Goal: Information Seeking & Learning: Learn about a topic

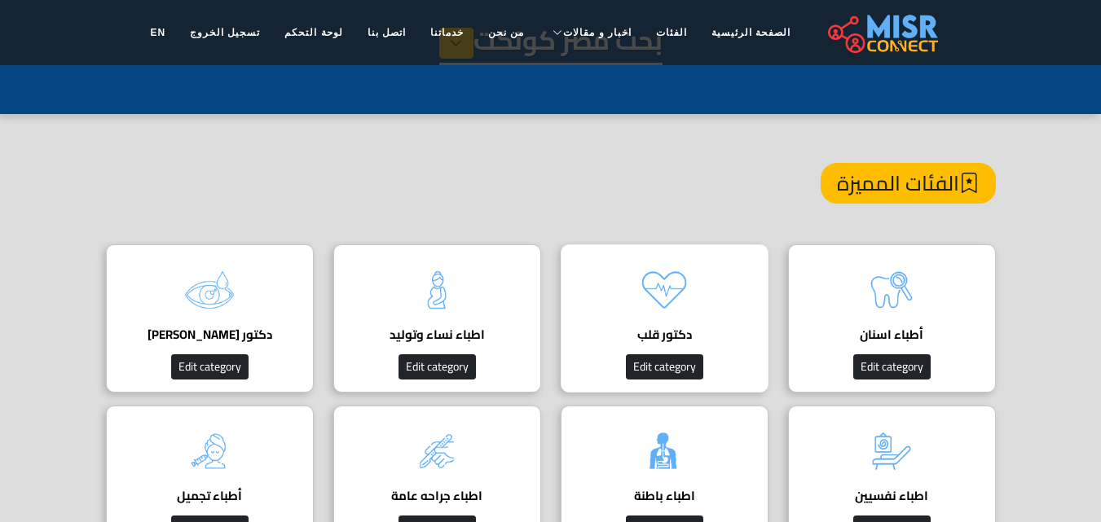
scroll to position [81, 0]
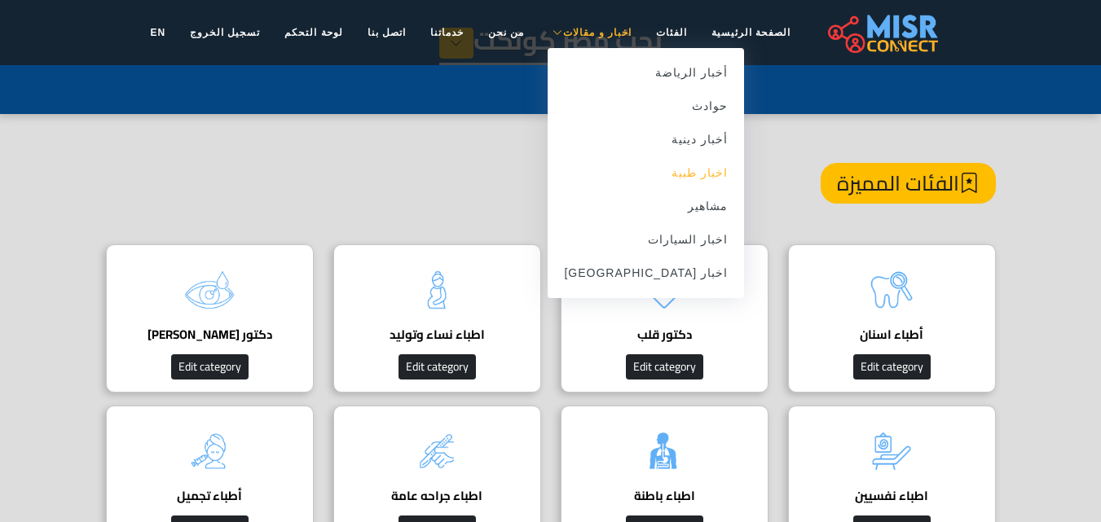
click at [676, 170] on link "اخبار طبية" at bounding box center [646, 172] width 196 height 33
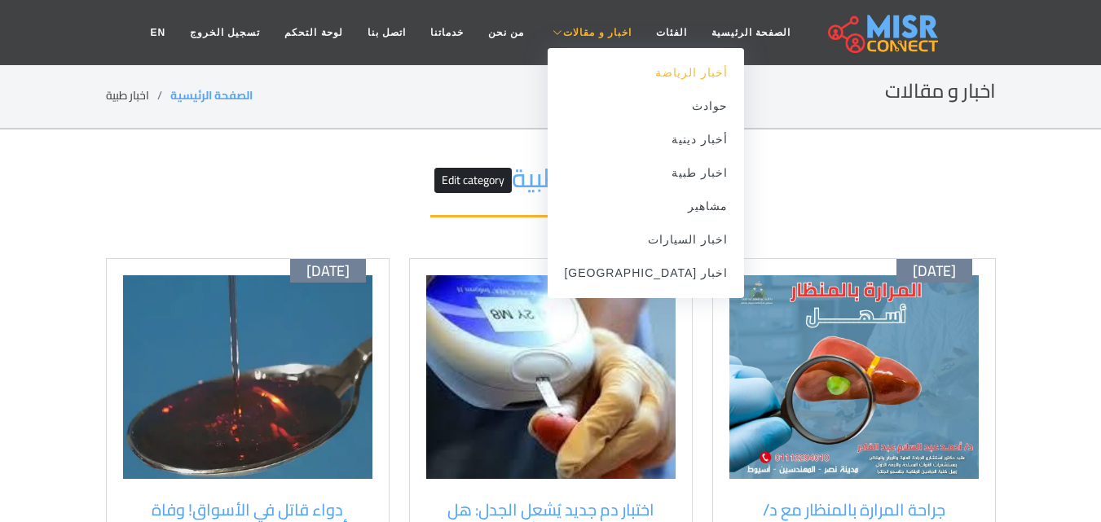
click at [641, 74] on link "أخبار الرياضة" at bounding box center [646, 72] width 196 height 33
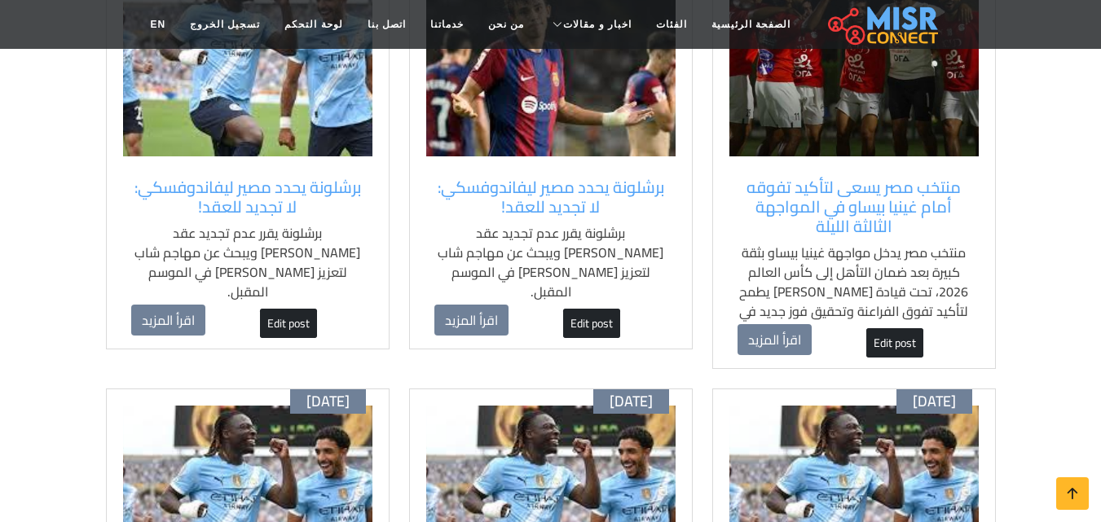
scroll to position [652, 0]
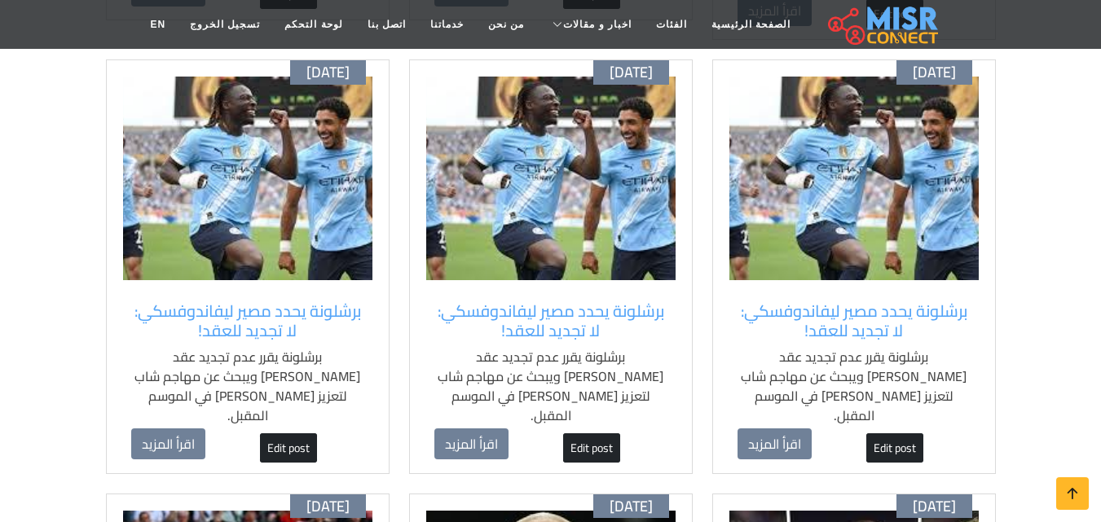
click at [843, 218] on img at bounding box center [853, 179] width 249 height 204
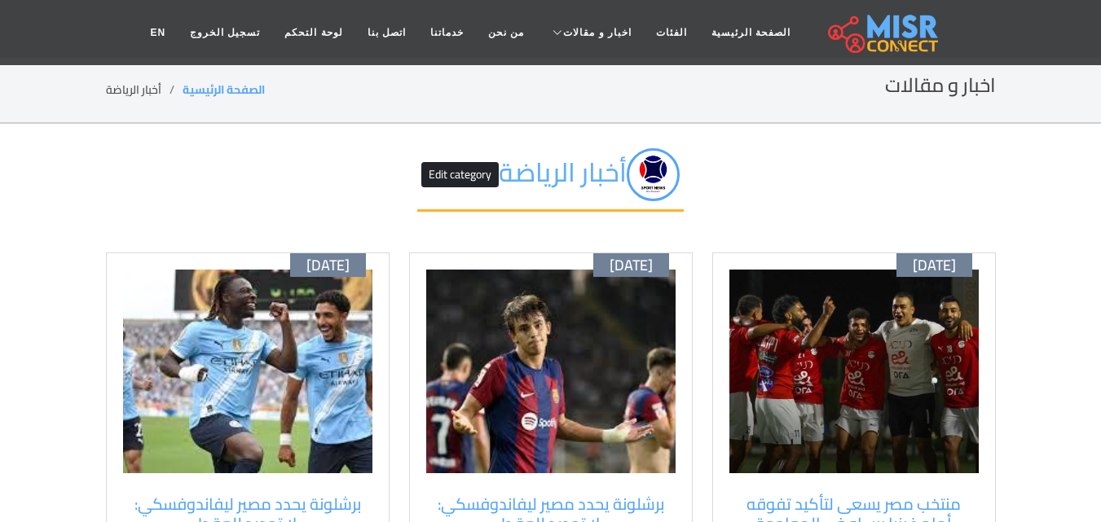
scroll to position [0, 0]
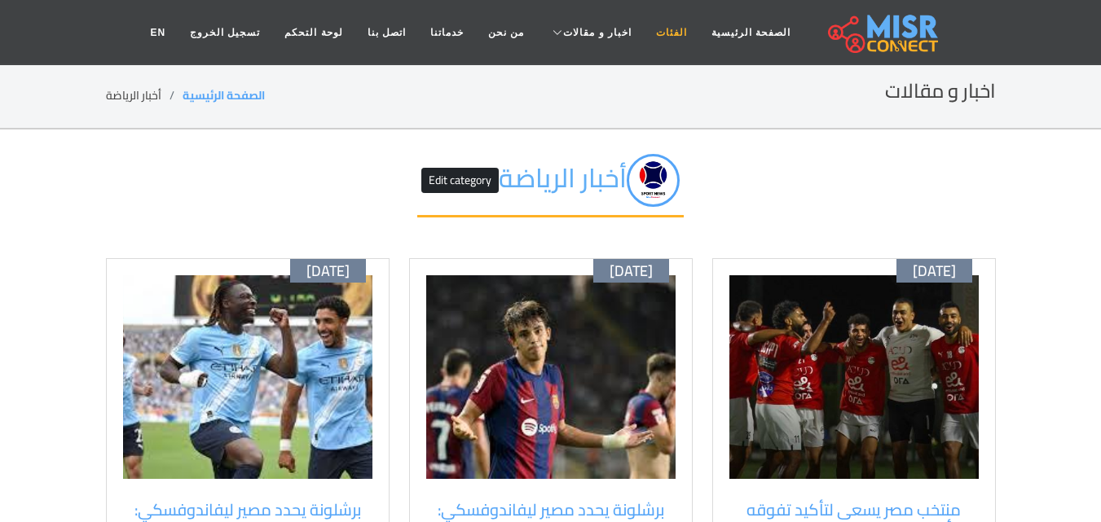
click at [645, 30] on link "الفئات" at bounding box center [671, 32] width 55 height 31
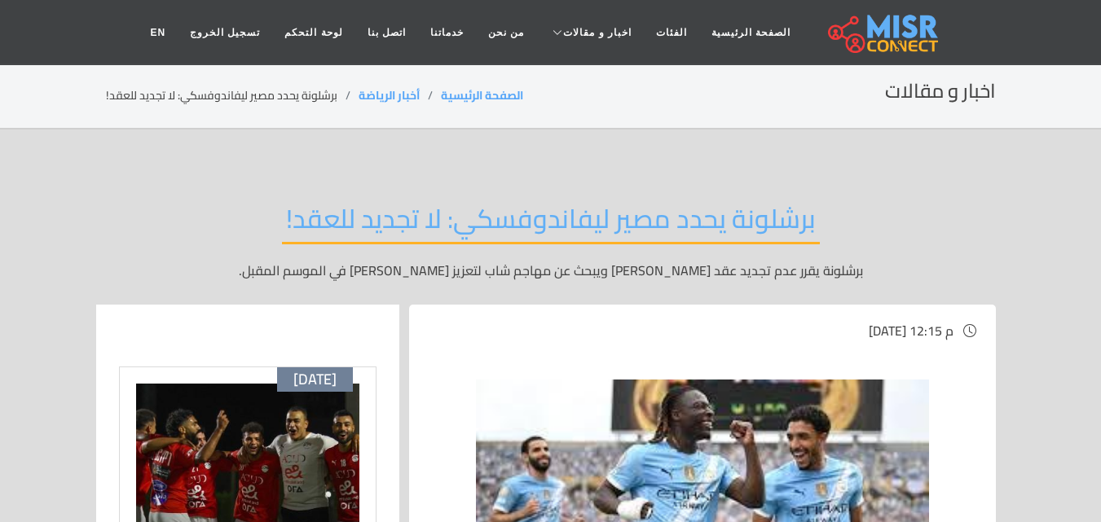
drag, startPoint x: 827, startPoint y: 328, endPoint x: 785, endPoint y: 330, distance: 42.4
click at [869, 330] on span "[DATE] 12:15 م" at bounding box center [911, 331] width 85 height 24
click at [783, 330] on span "[DATE] 12:15 م" at bounding box center [703, 331] width 548 height 20
click at [869, 330] on span "الأحد , 12 أكتوبر 2025 / 12:15 م" at bounding box center [911, 331] width 85 height 24
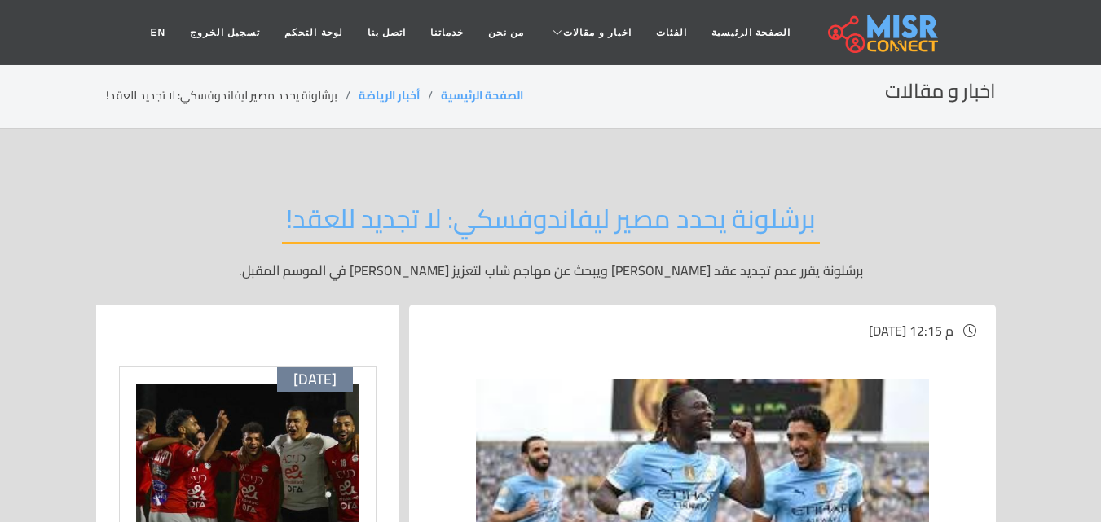
click at [869, 330] on span "الأحد , 12 أكتوبر 2025 / 12:15 م" at bounding box center [911, 331] width 85 height 24
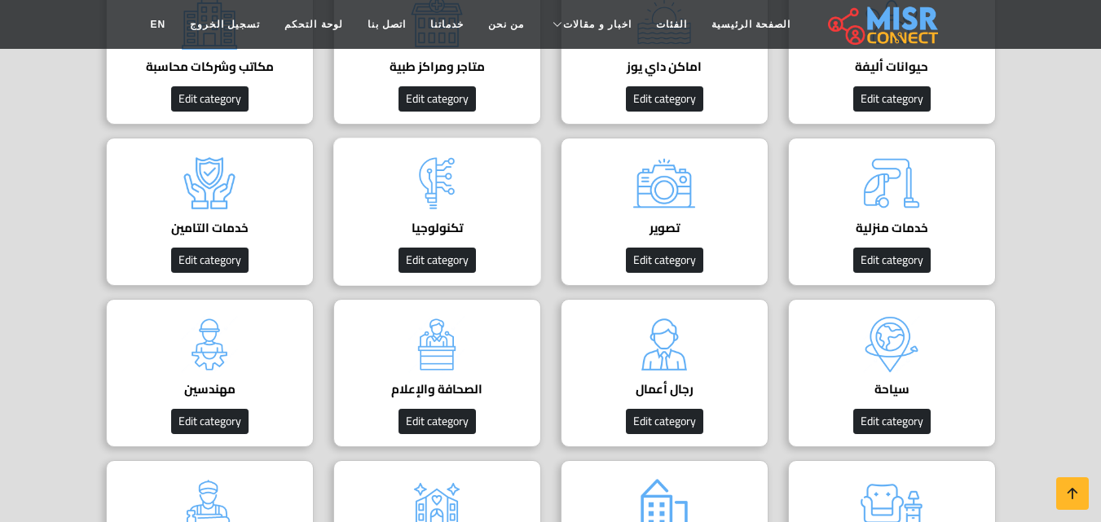
scroll to position [652, 0]
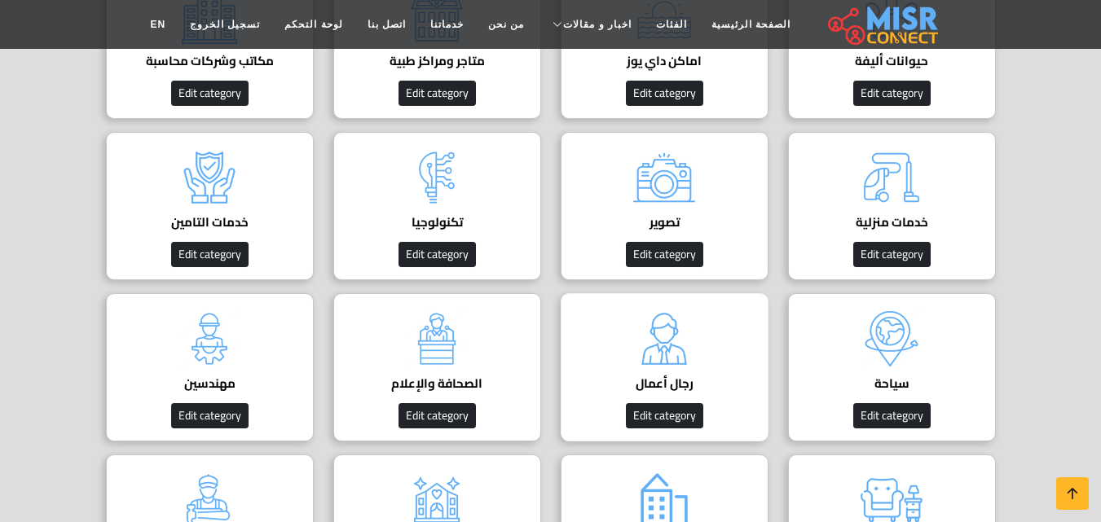
click at [650, 308] on img at bounding box center [664, 338] width 65 height 65
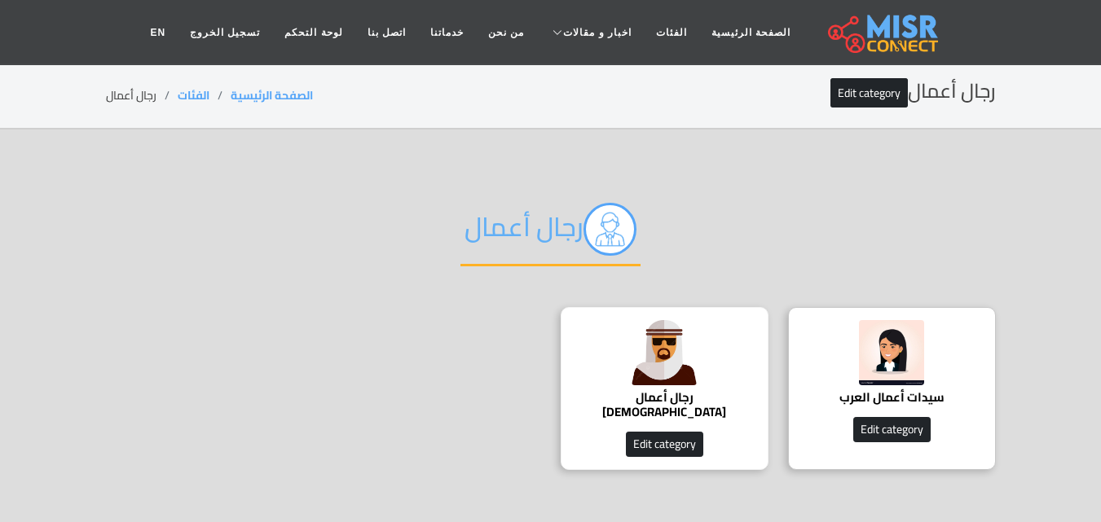
click at [673, 373] on img at bounding box center [664, 352] width 65 height 65
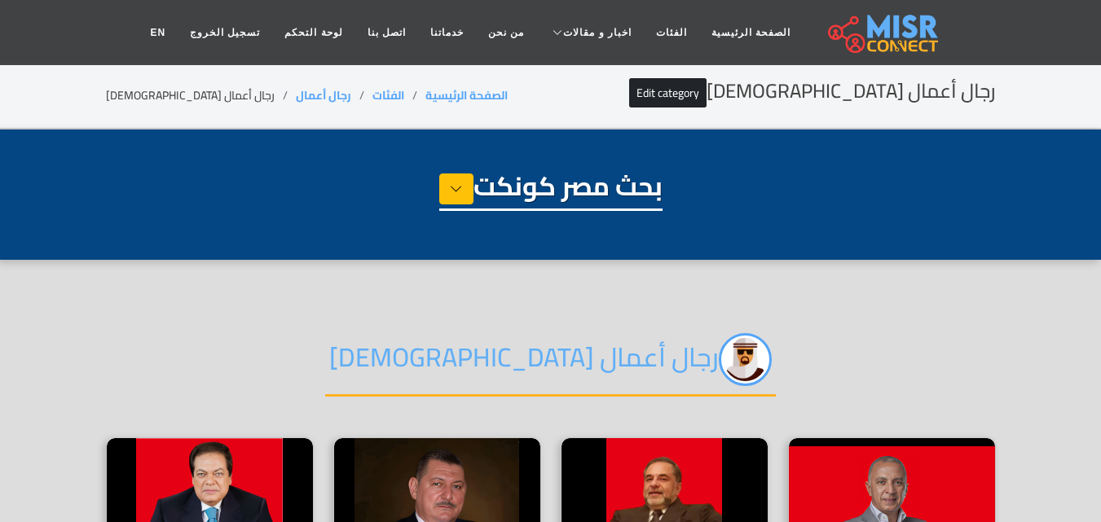
select select "**********"
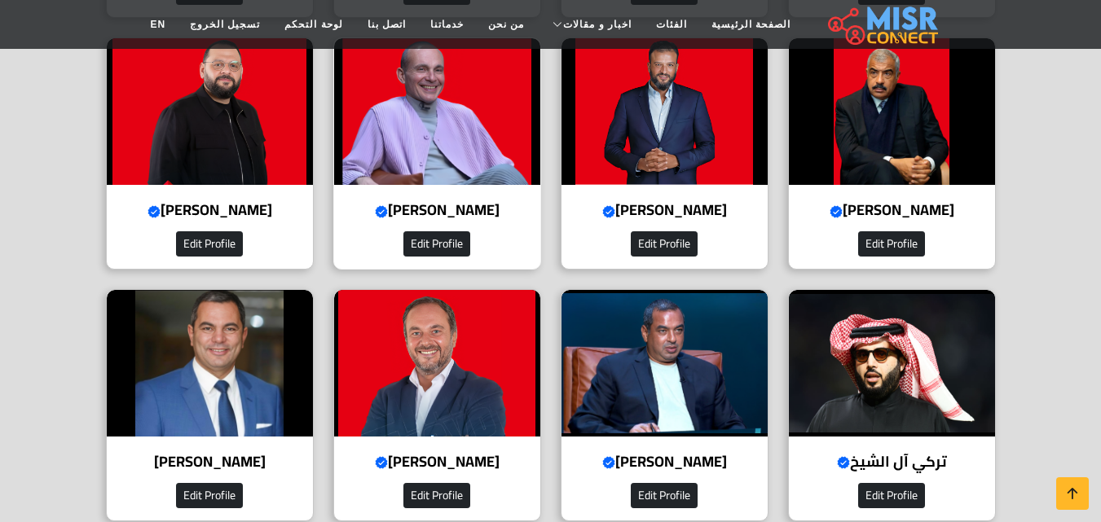
scroll to position [652, 0]
